Goal: Task Accomplishment & Management: Manage account settings

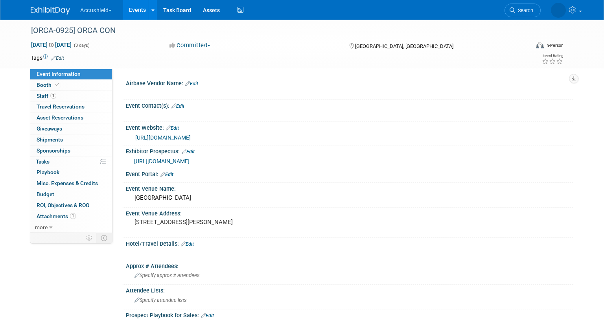
select select "Yes"
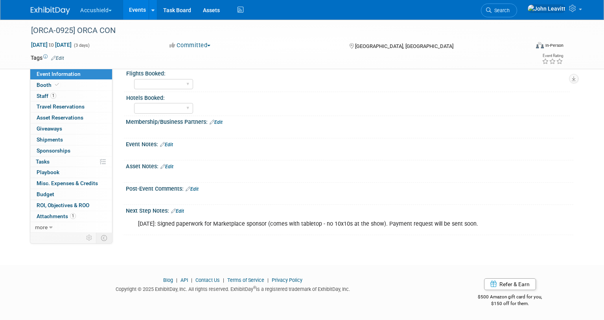
click at [59, 12] on img at bounding box center [50, 11] width 39 height 8
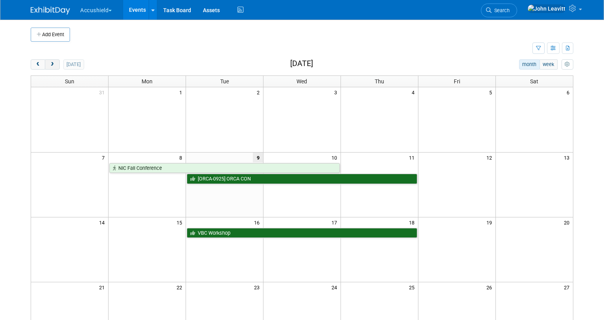
click at [48, 64] on button "next" at bounding box center [52, 64] width 15 height 10
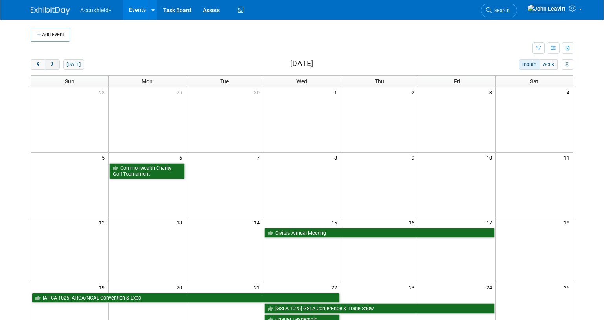
click at [48, 64] on button "next" at bounding box center [52, 64] width 15 height 10
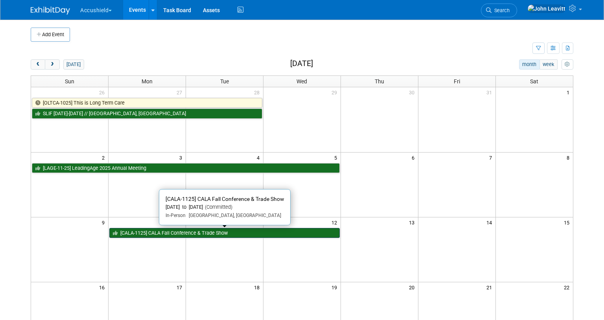
click at [173, 235] on link "[CALA-1125] CALA Fall Conference & Trade Show" at bounding box center [224, 233] width 231 height 10
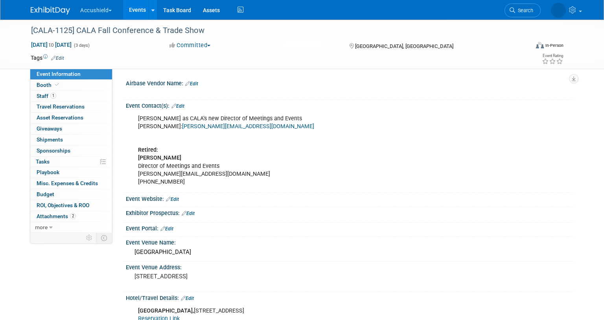
select select "Yes"
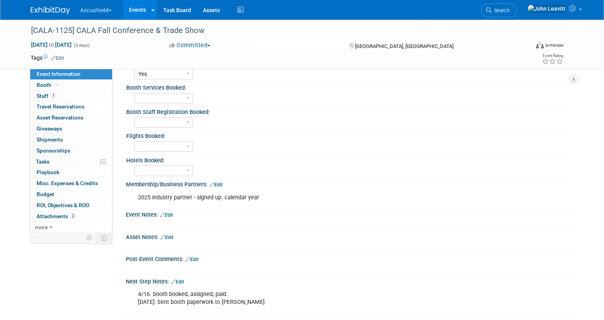
scroll to position [353, 0]
click at [170, 213] on link "Edit" at bounding box center [166, 215] width 13 height 6
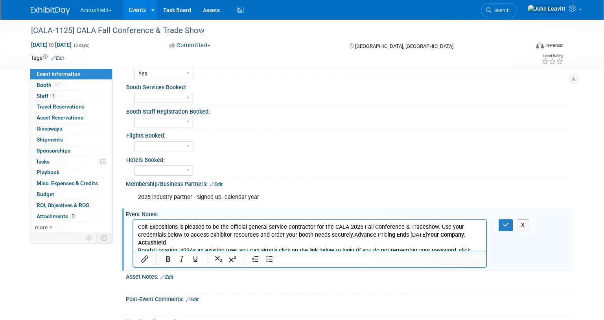
scroll to position [0, 0]
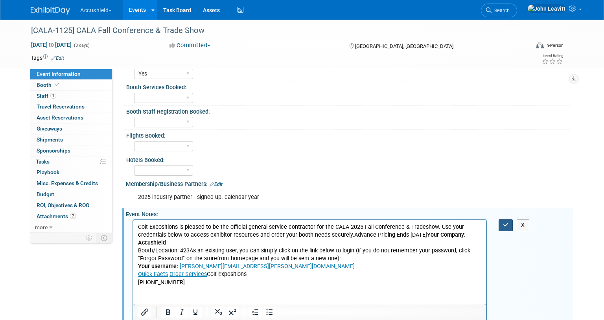
click at [504, 226] on icon "button" at bounding box center [506, 225] width 6 height 6
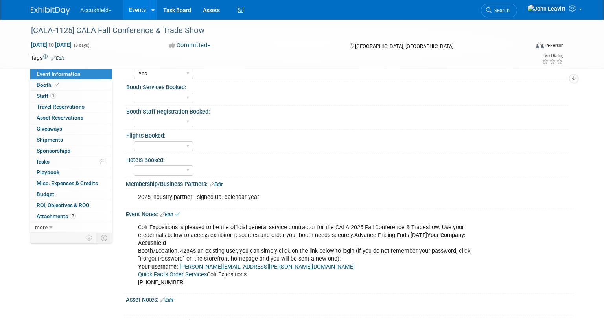
click at [45, 8] on img at bounding box center [50, 11] width 39 height 8
